Goal: Information Seeking & Learning: Learn about a topic

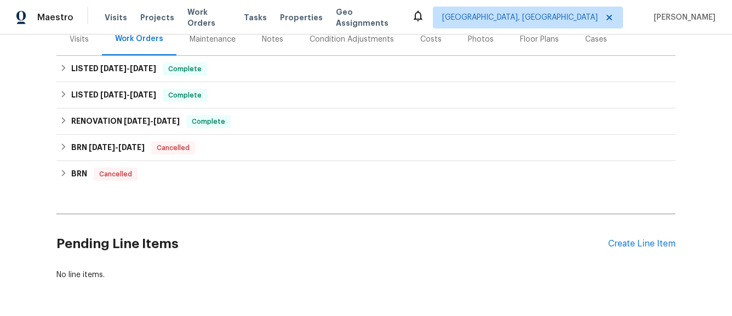
scroll to position [145, 0]
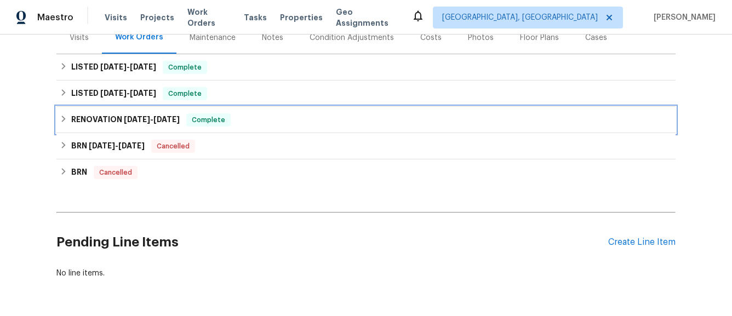
click at [92, 118] on h6 "RENOVATION [DATE] - [DATE]" at bounding box center [125, 119] width 108 height 13
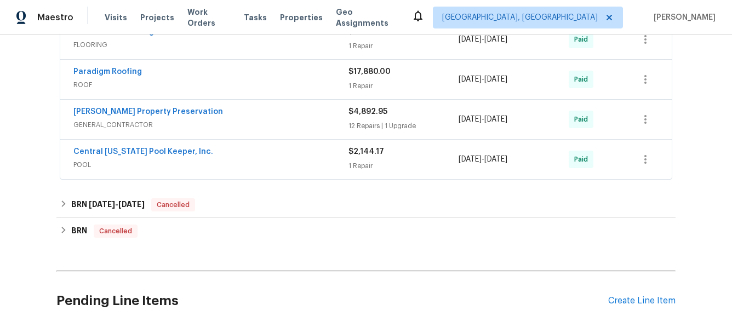
scroll to position [410, 0]
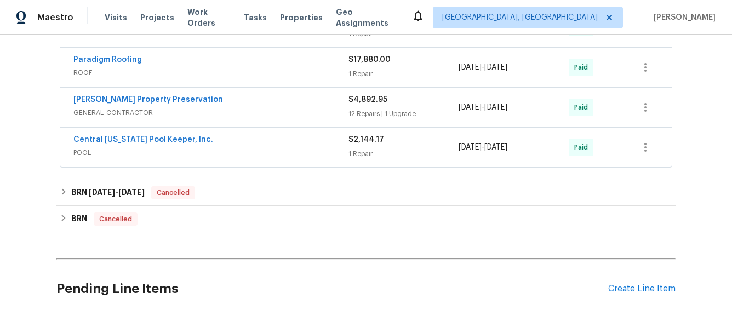
click at [302, 164] on div "Central [US_STATE] Pool Keeper, Inc. POOL $2,144.17 1 Repair [DATE] - [DATE] Pa…" at bounding box center [366, 147] width 612 height 39
click at [302, 150] on span "POOL" at bounding box center [210, 152] width 275 height 11
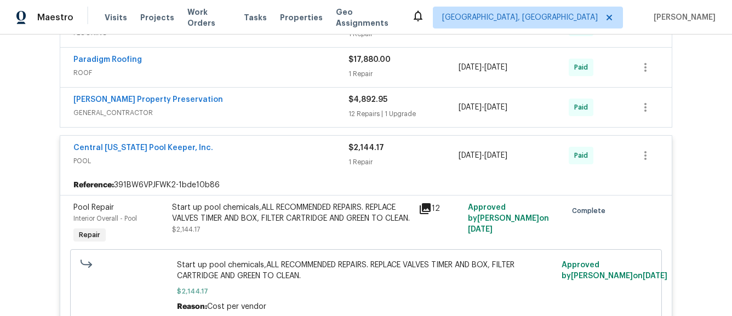
click at [322, 108] on span "GENERAL_CONTRACTOR" at bounding box center [210, 112] width 275 height 11
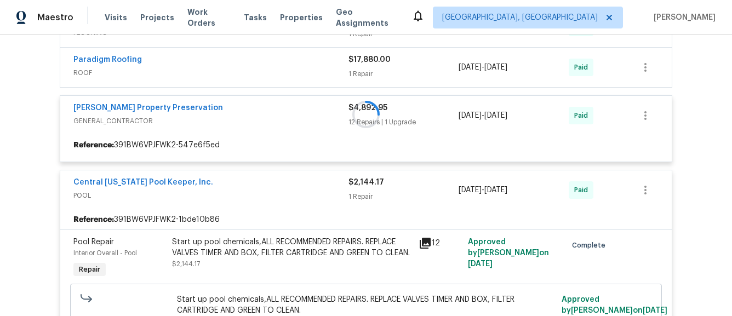
click at [329, 78] on div at bounding box center [365, 114] width 619 height 528
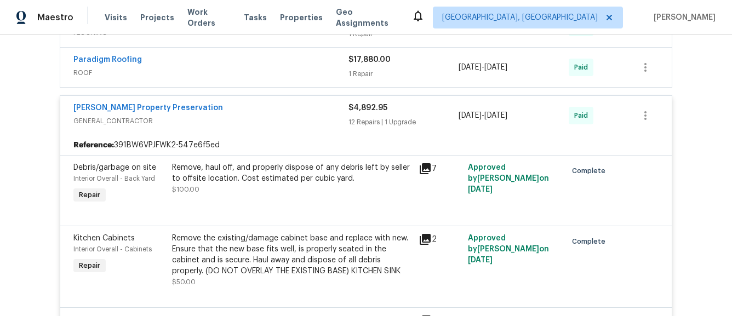
click at [320, 77] on span "ROOF" at bounding box center [210, 72] width 275 height 11
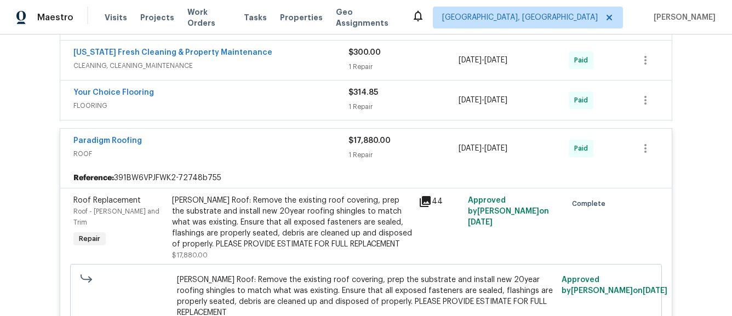
scroll to position [329, 0]
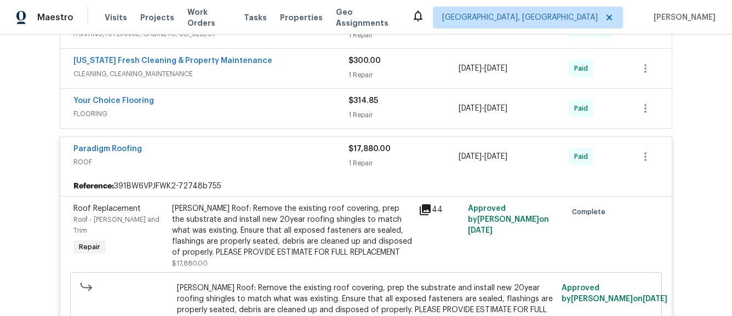
click at [302, 108] on div "Your Choice Flooring" at bounding box center [210, 101] width 275 height 13
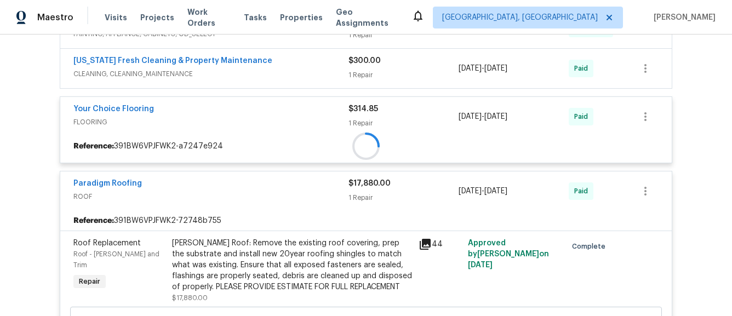
click at [304, 73] on span "CLEANING, CLEANING_MAINTENANCE" at bounding box center [210, 73] width 275 height 11
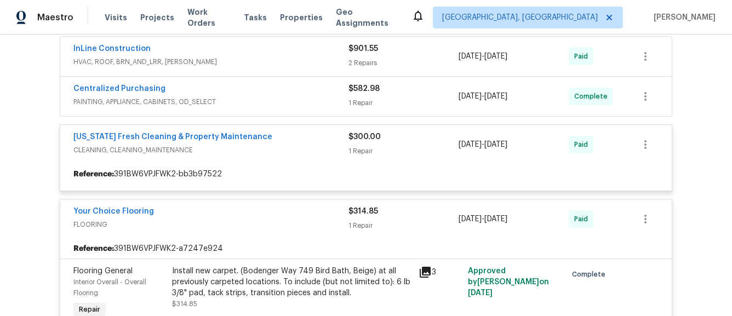
scroll to position [237, 0]
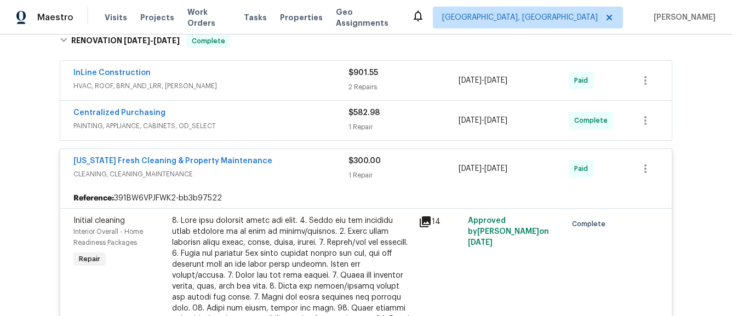
click at [300, 114] on div "Centralized Purchasing" at bounding box center [210, 113] width 275 height 13
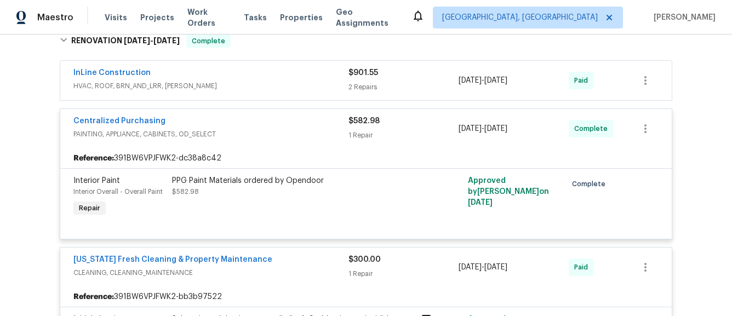
click at [304, 91] on span "HVAC, ROOF, BRN_AND_LRR, [PERSON_NAME]" at bounding box center [210, 86] width 275 height 11
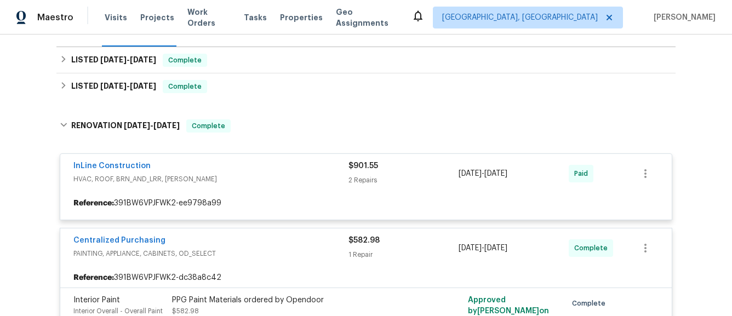
scroll to position [119, 0]
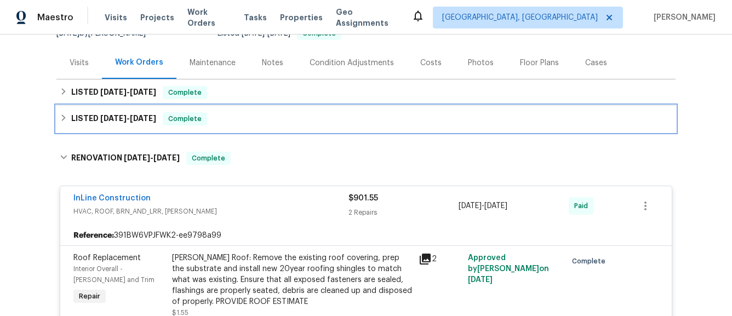
click at [259, 119] on div "LISTED [DATE] - [DATE] Complete" at bounding box center [366, 118] width 613 height 13
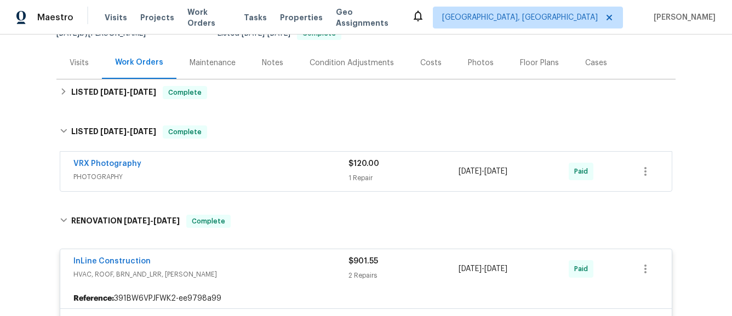
click at [272, 174] on span "PHOTOGRAPHY" at bounding box center [210, 177] width 275 height 11
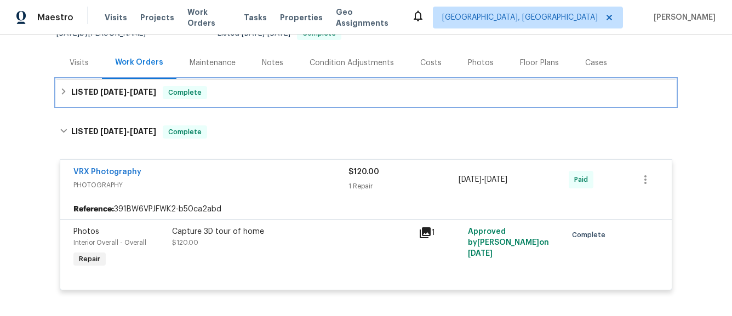
click at [263, 91] on div "LISTED [DATE] - [DATE] Complete" at bounding box center [366, 92] width 613 height 13
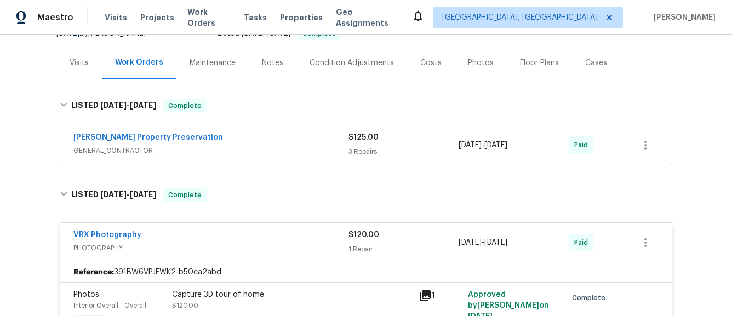
click at [269, 146] on span "GENERAL_CONTRACTOR" at bounding box center [210, 150] width 275 height 11
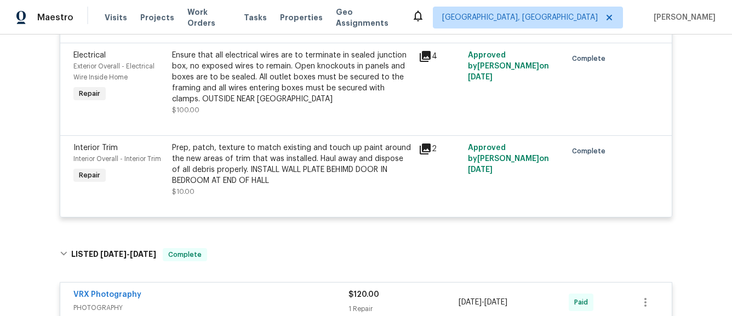
scroll to position [0, 0]
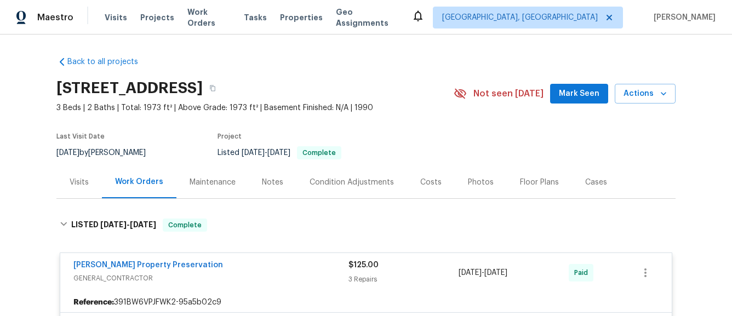
drag, startPoint x: 159, startPoint y: 156, endPoint x: 105, endPoint y: 156, distance: 54.8
click at [105, 156] on div "[DATE] by [PERSON_NAME]" at bounding box center [107, 152] width 102 height 13
copy div "[PERSON_NAME]"
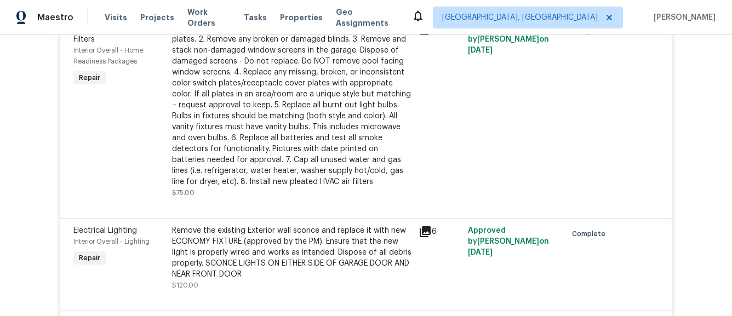
scroll to position [831, 0]
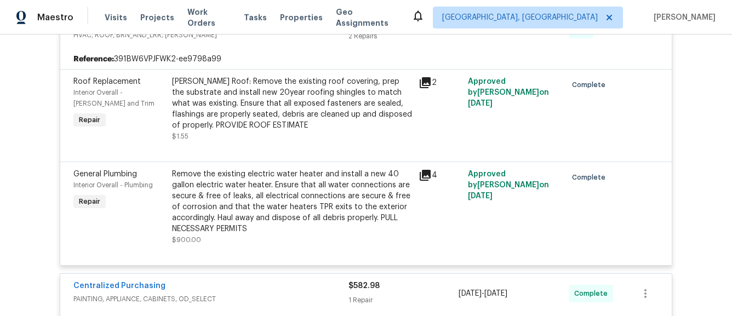
click at [423, 179] on icon at bounding box center [425, 175] width 11 height 11
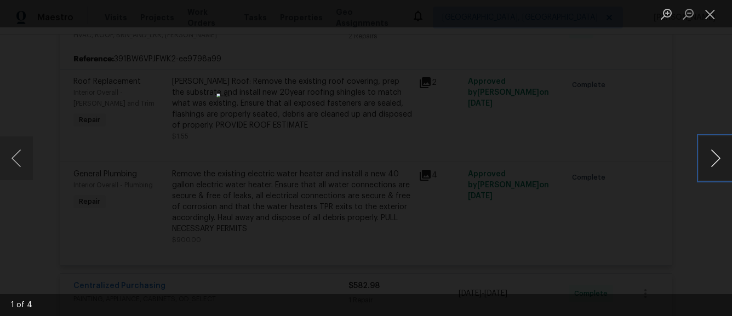
click at [701, 161] on button "Next image" at bounding box center [715, 158] width 33 height 44
click at [711, 15] on button "Close lightbox" at bounding box center [710, 13] width 22 height 19
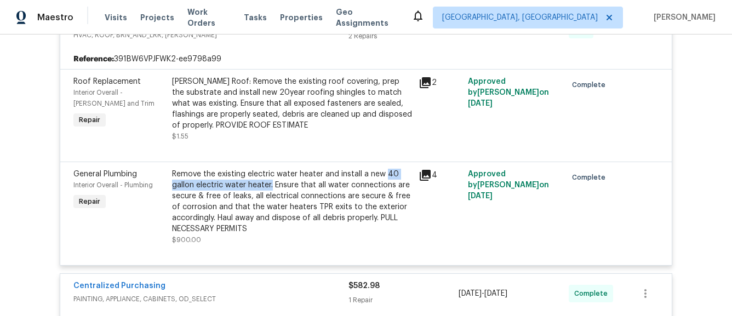
copy div "40 gallon electric water heater."
drag, startPoint x: 271, startPoint y: 187, endPoint x: 495, endPoint y: 138, distance: 229.5
click at [495, 138] on div "Roof Replacement Interior Overall - [PERSON_NAME] and Trim Repair [PERSON_NAME]…" at bounding box center [366, 167] width 612 height 196
